Goal: Task Accomplishment & Management: Complete application form

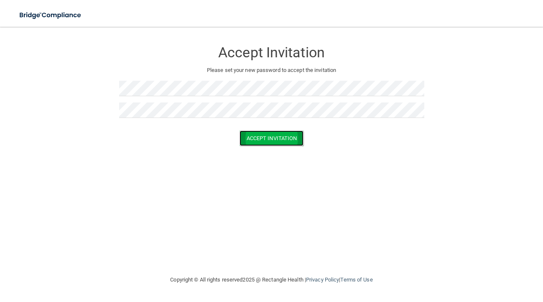
click at [283, 141] on button "Accept Invitation" at bounding box center [271, 137] width 64 height 15
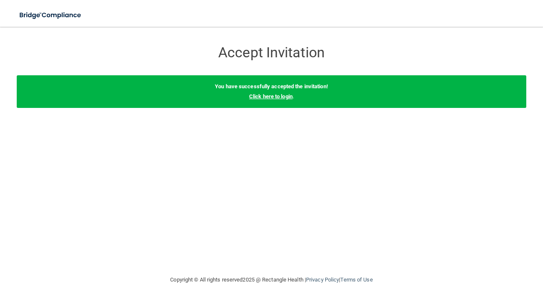
click at [285, 98] on link "Click here to login" at bounding box center [270, 96] width 43 height 6
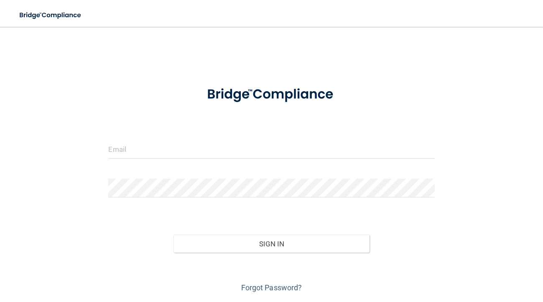
click at [138, 160] on div at bounding box center [271, 152] width 338 height 25
click at [139, 148] on input "email" at bounding box center [271, 149] width 326 height 19
type input "[PERSON_NAME][EMAIL_ADDRESS][DOMAIN_NAME]"
click at [174, 175] on form "[PERSON_NAME][EMAIL_ADDRESS][DOMAIN_NAME] Invalid email/password. You don't hav…" at bounding box center [271, 185] width 326 height 217
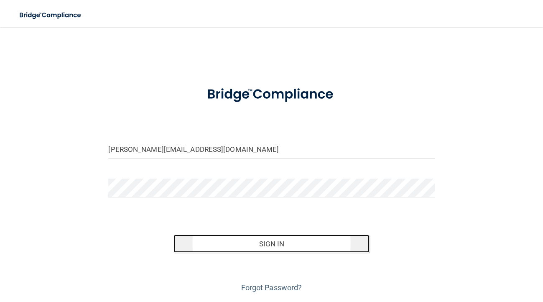
click at [265, 248] on button "Sign In" at bounding box center [270, 243] width 195 height 18
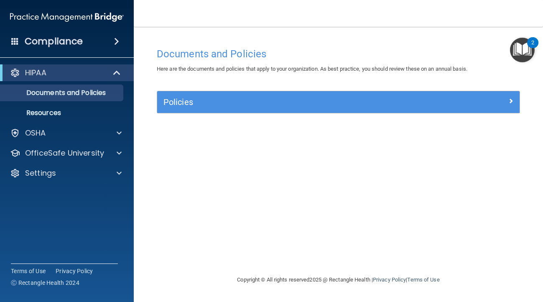
click at [514, 47] on img "Open Resource Center, 2 new notifications" at bounding box center [522, 50] width 25 height 25
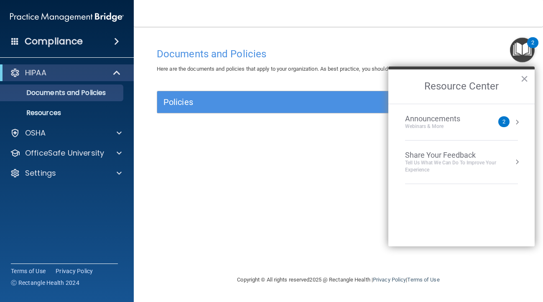
click at [297, 175] on div "Documents and Policies Here are the documents and policies that apply to your o…" at bounding box center [338, 158] width 376 height 231
click at [287, 114] on div "Policies Select All (Unselect 0) Unselect All Print Selected (0) Acceptable Use…" at bounding box center [338, 107] width 376 height 32
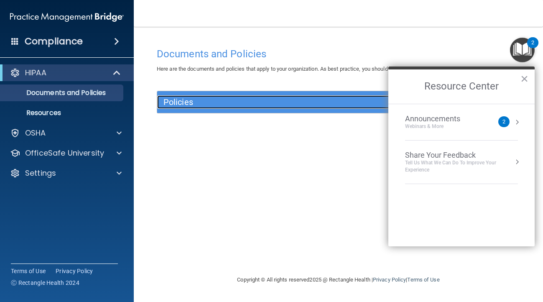
click at [282, 104] on h5 "Policies" at bounding box center [292, 101] width 259 height 9
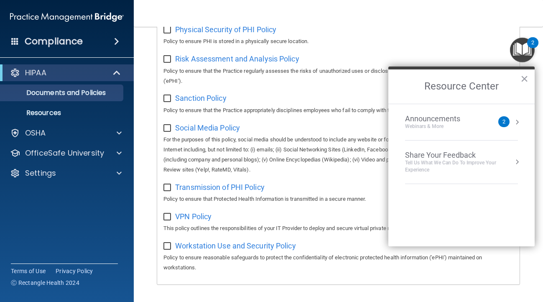
scroll to position [642, 0]
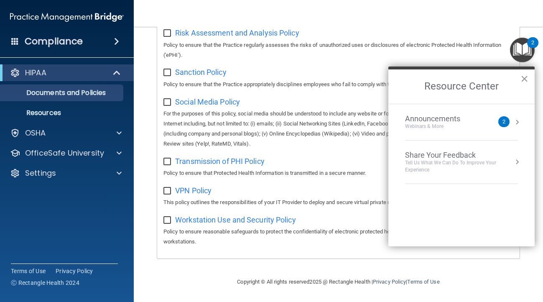
click at [526, 80] on button "×" at bounding box center [524, 78] width 8 height 13
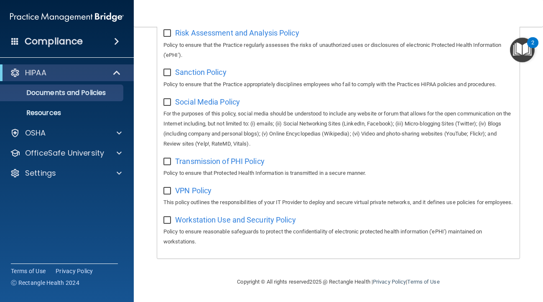
click at [168, 99] on input "checkbox" at bounding box center [168, 102] width 10 height 7
checkbox input "false"
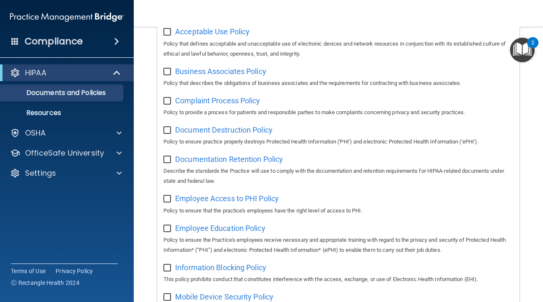
scroll to position [0, 0]
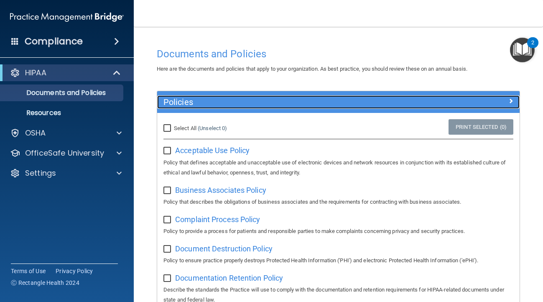
click at [188, 105] on h5 "Policies" at bounding box center [292, 101] width 259 height 9
